Goal: Task Accomplishment & Management: Use online tool/utility

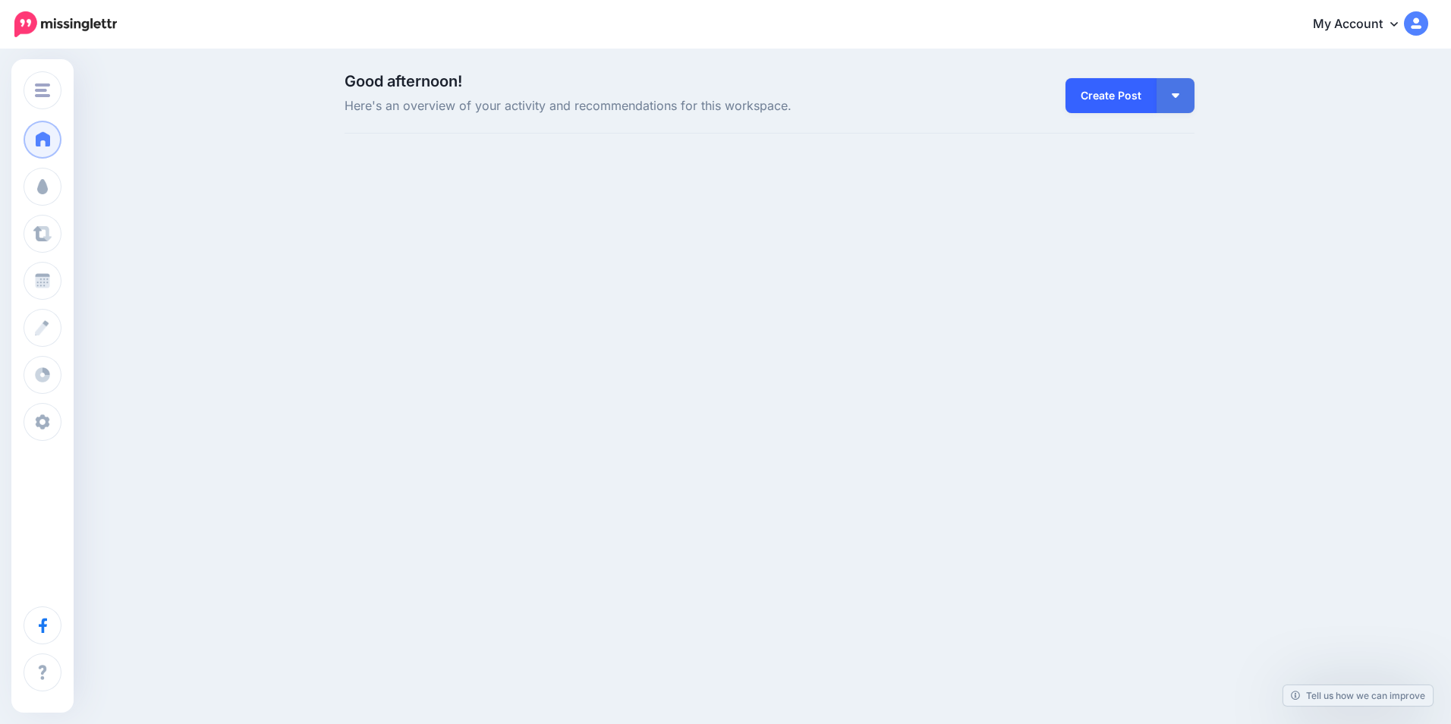
click at [1134, 110] on link "Create Post" at bounding box center [1110, 95] width 91 height 35
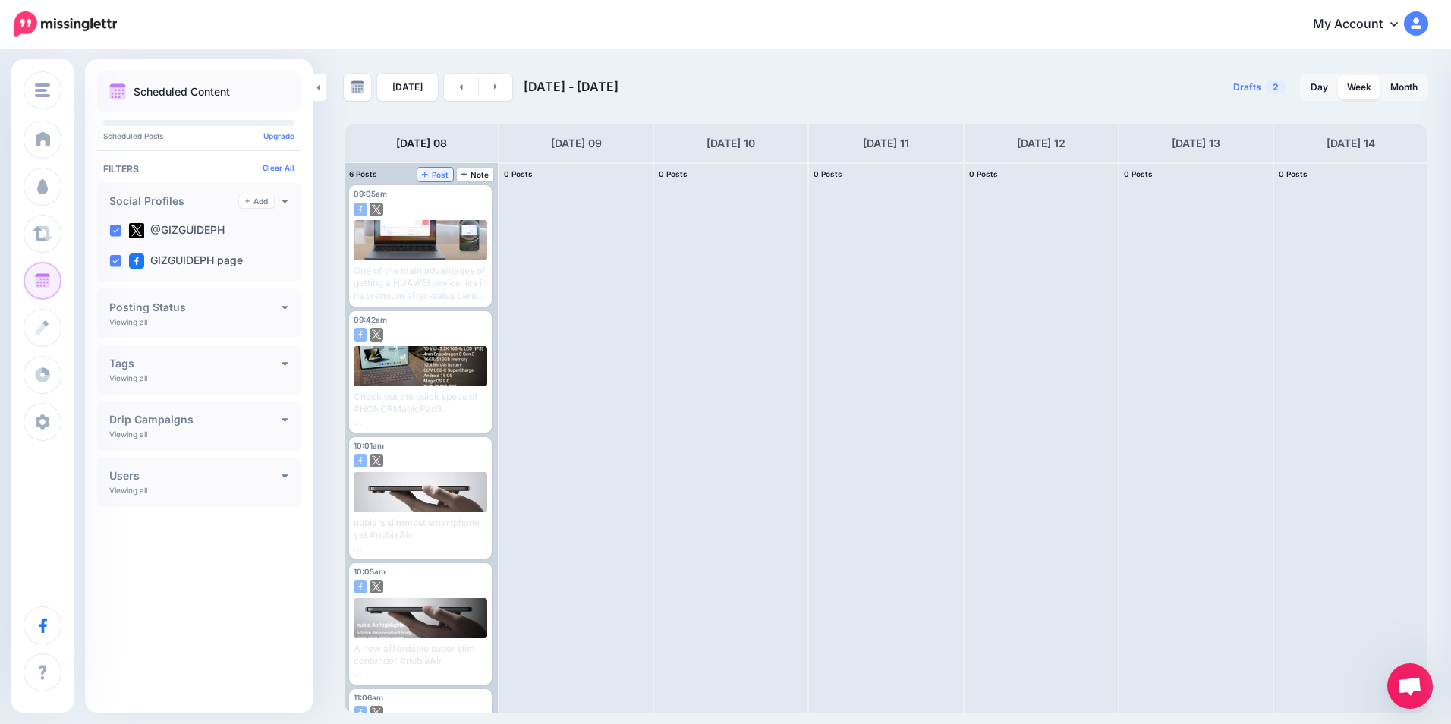
click at [442, 179] on link "Post" at bounding box center [435, 175] width 36 height 14
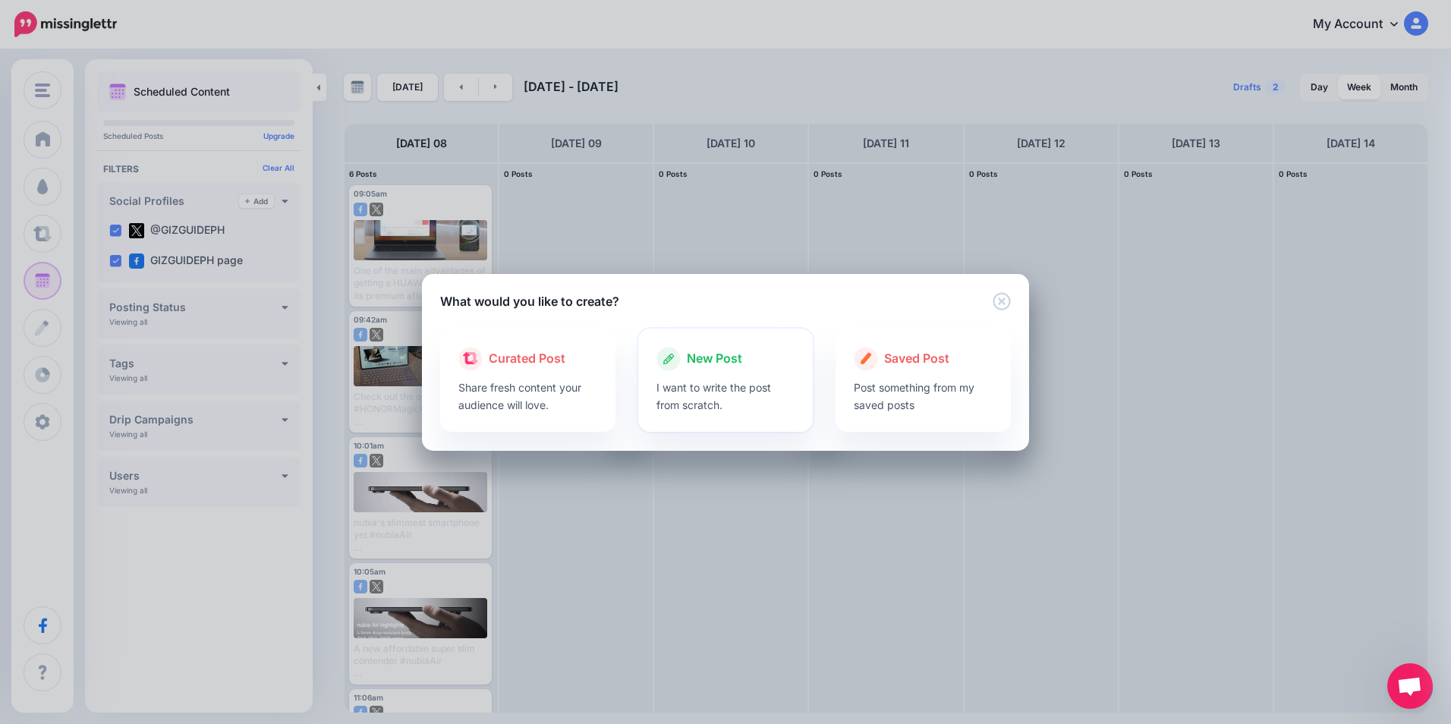
click at [703, 357] on span "New Post" at bounding box center [714, 359] width 55 height 20
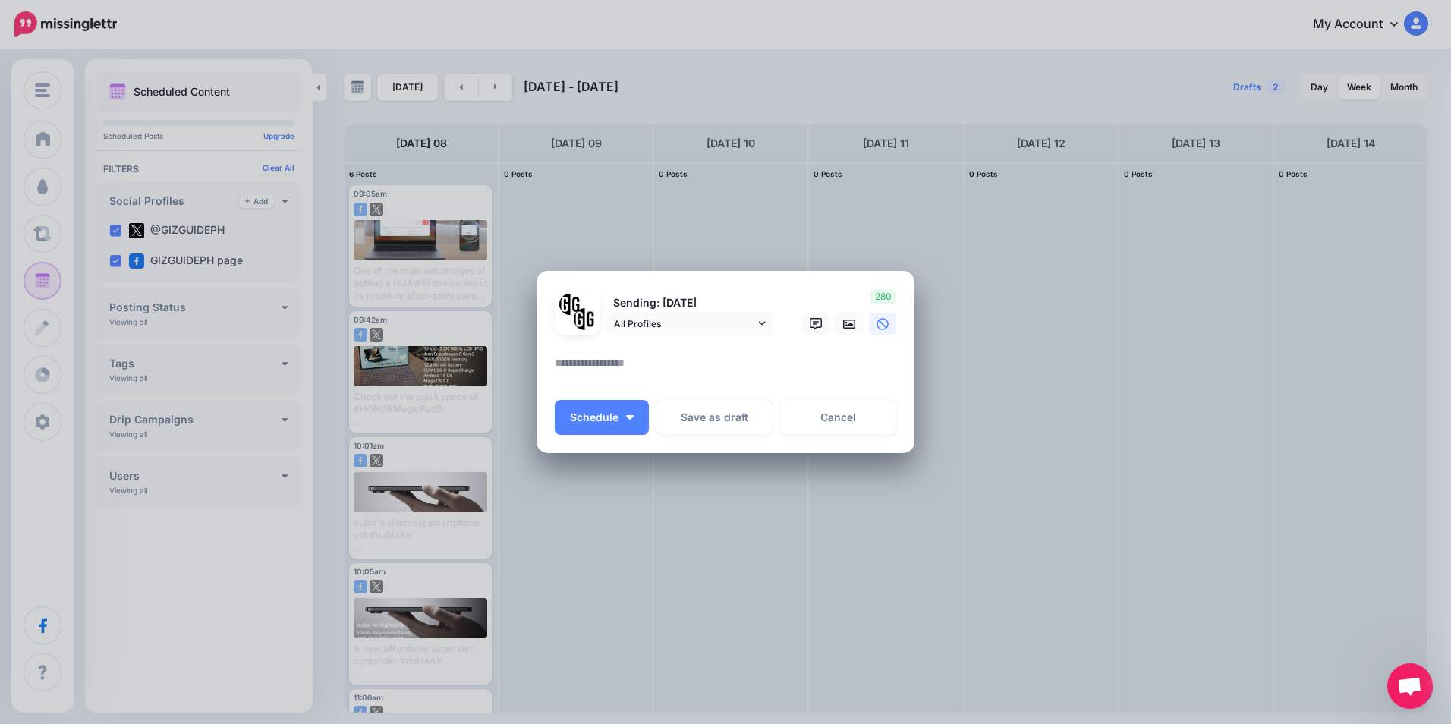
click at [619, 350] on div at bounding box center [725, 344] width 341 height 19
click at [612, 357] on textarea at bounding box center [729, 369] width 349 height 30
click at [587, 359] on textarea "To enrich screen reader interactions, please activate Accessibility in Grammarl…" at bounding box center [729, 369] width 349 height 30
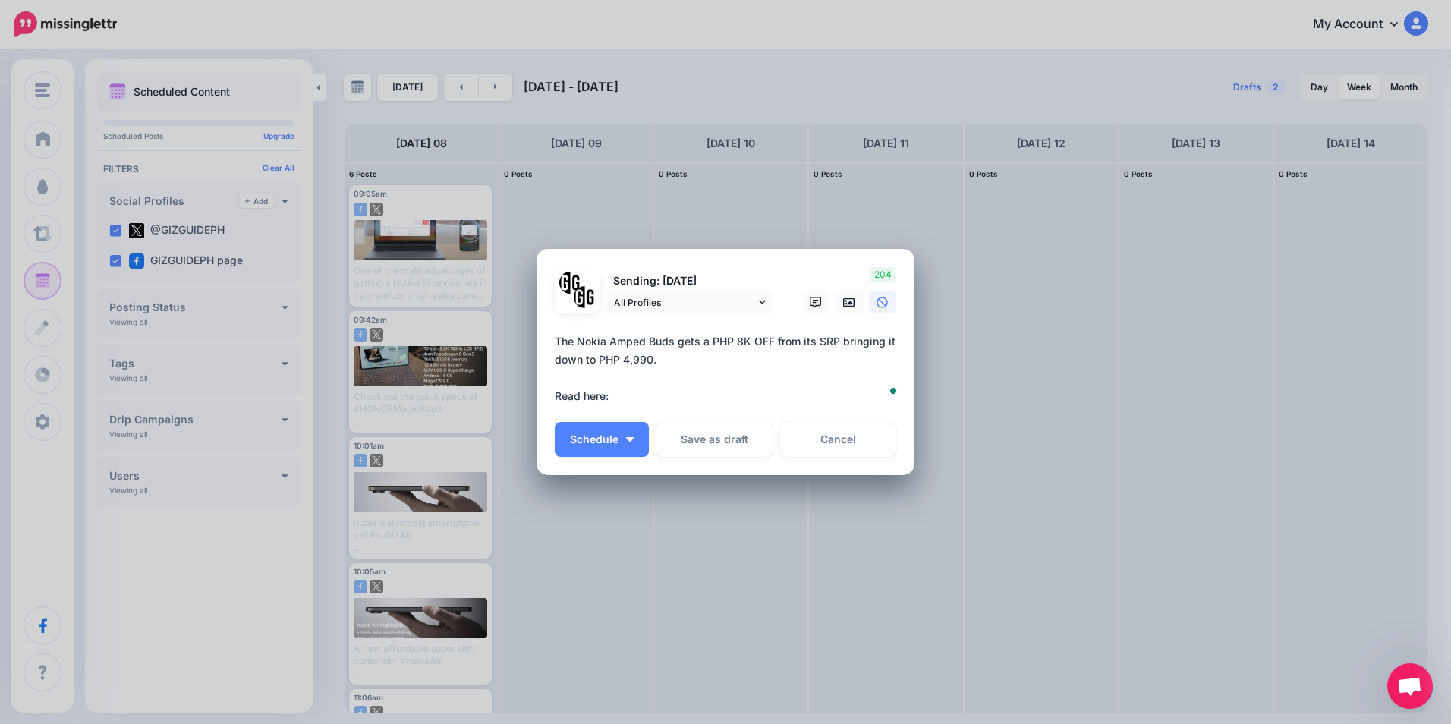
paste textarea "**********"
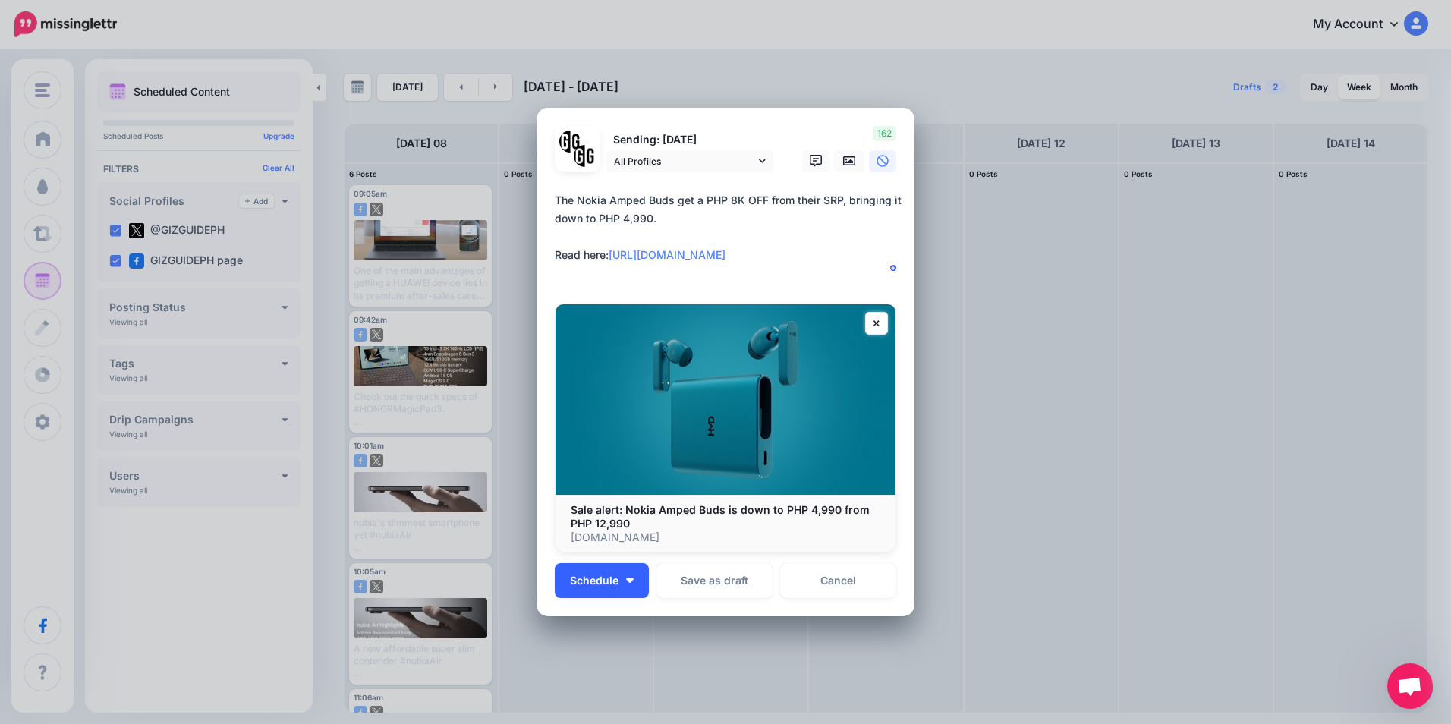
type textarea "**********"
click at [597, 577] on span "Schedule" at bounding box center [594, 580] width 49 height 11
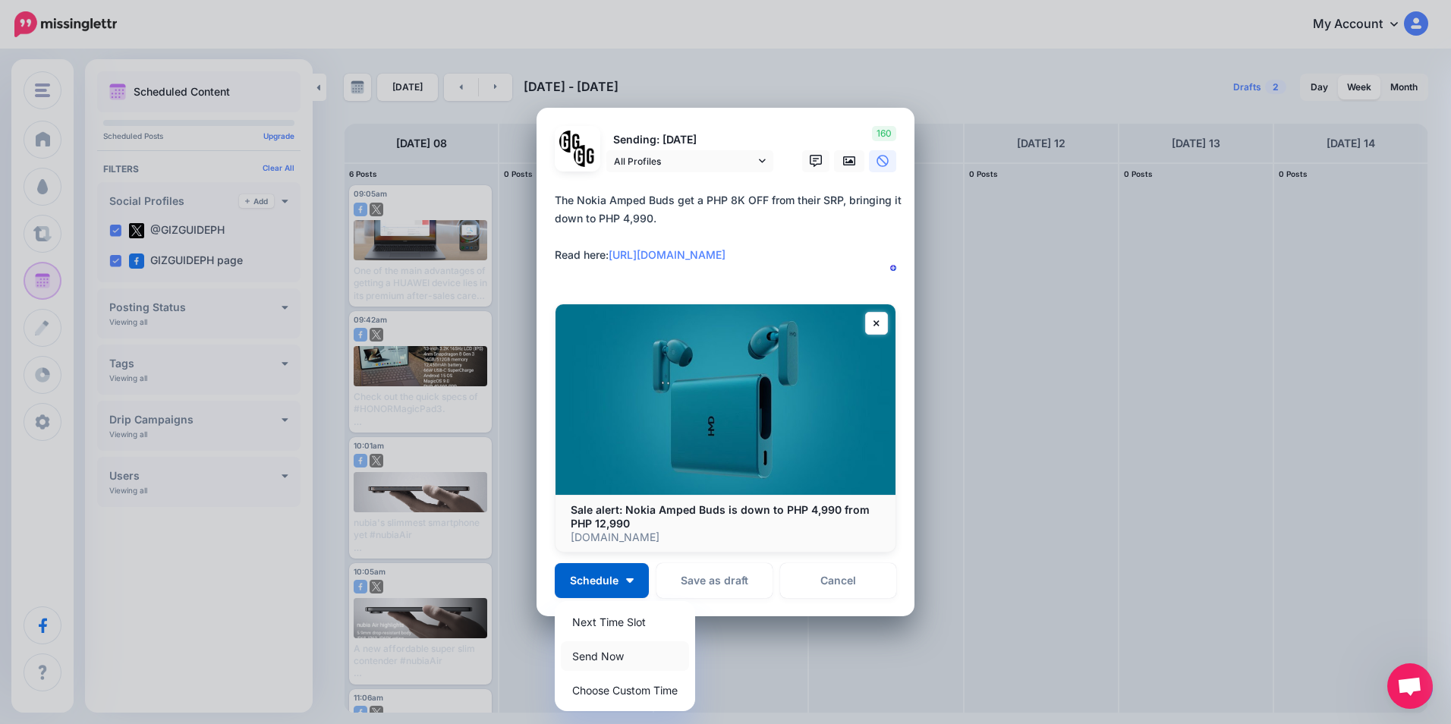
click at [585, 649] on link "Send Now" at bounding box center [625, 656] width 128 height 30
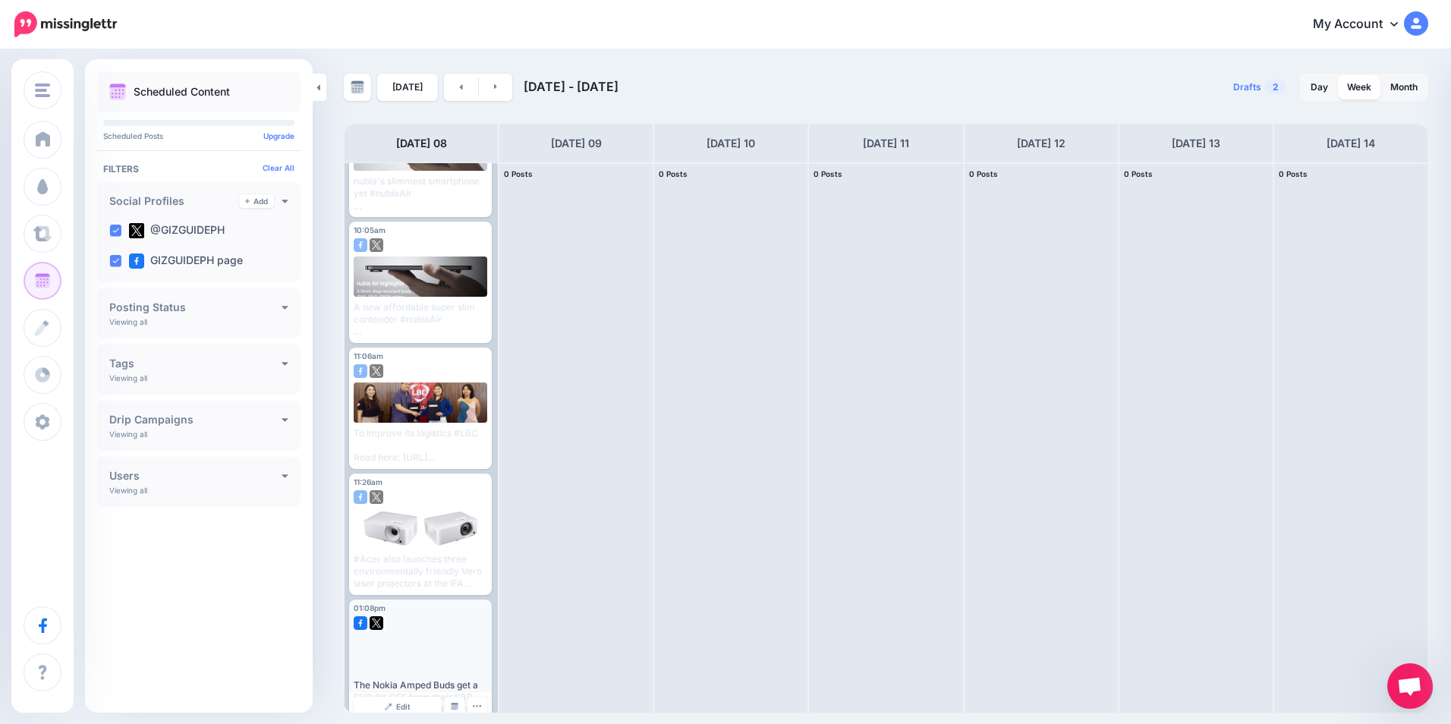
scroll to position [359, 0]
